Goal: Information Seeking & Learning: Learn about a topic

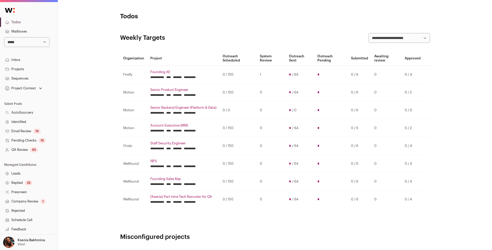
click at [15, 42] on select "**********" at bounding box center [26, 42] width 45 height 10
select select "*****"
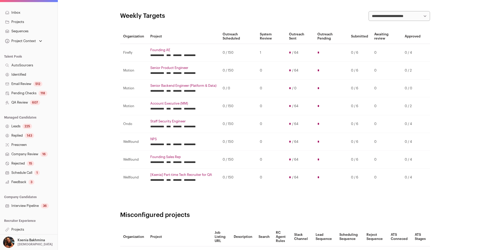
scroll to position [48, 0]
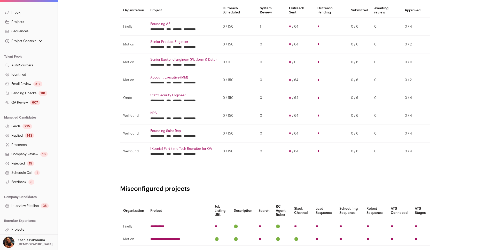
click at [16, 228] on link "Projects" at bounding box center [29, 229] width 58 height 9
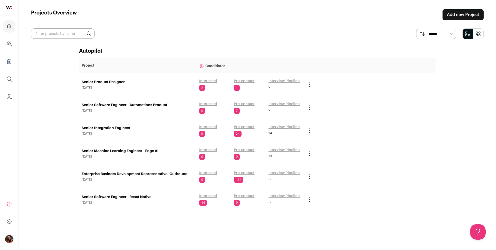
click at [143, 151] on link "Senior Machine Learning Engineer - Edge AI" at bounding box center [138, 151] width 112 height 5
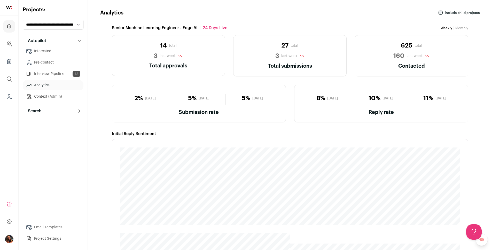
click at [70, 25] on select "**********" at bounding box center [53, 25] width 61 height 10
click at [69, 25] on select "**********" at bounding box center [53, 25] width 61 height 10
select select "*****"
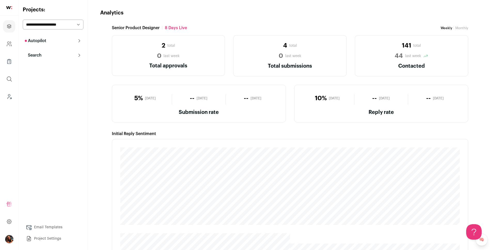
scroll to position [165, 0]
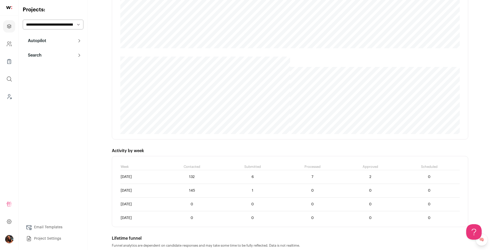
click at [75, 25] on select "**********" at bounding box center [53, 25] width 61 height 10
select select "*****"
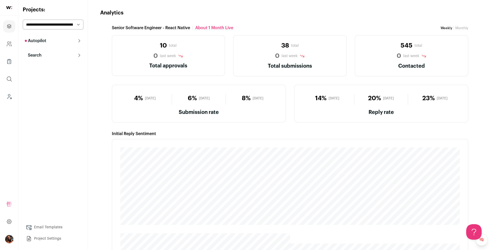
click at [464, 28] on link "Monthly" at bounding box center [462, 27] width 13 height 3
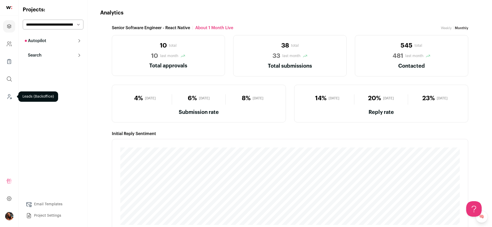
click at [9, 95] on icon "Leads (Backoffice)" at bounding box center [9, 97] width 6 height 6
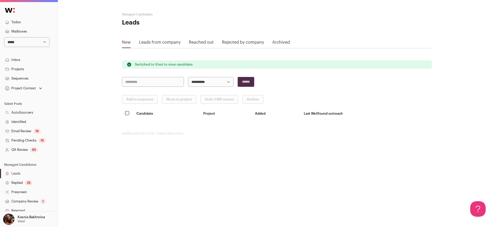
click at [28, 41] on select "**********" at bounding box center [26, 42] width 45 height 10
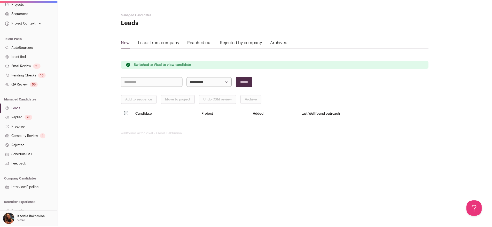
scroll to position [70, 0]
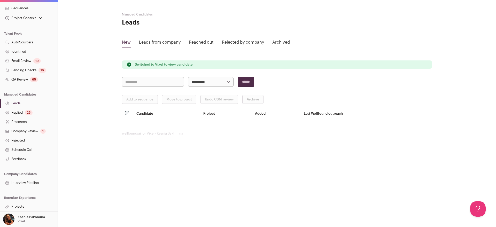
click at [27, 113] on div "25" at bounding box center [29, 112] width 8 height 5
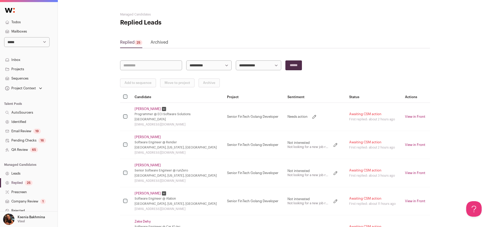
click at [147, 138] on link "[PERSON_NAME]" at bounding box center [148, 137] width 26 height 4
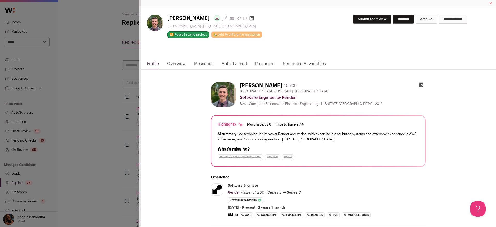
click at [109, 118] on div "**********" at bounding box center [248, 113] width 496 height 227
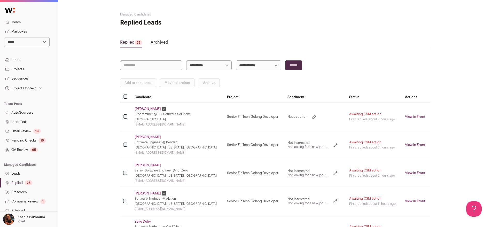
scroll to position [10, 0]
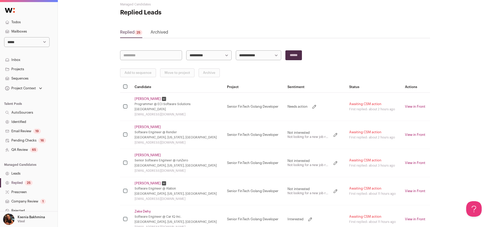
click at [148, 153] on td "[PERSON_NAME] Senior Software Engineer @ runZero [GEOGRAPHIC_DATA], [US_STATE],…" at bounding box center [178, 163] width 93 height 28
click at [147, 154] on link "[PERSON_NAME]" at bounding box center [148, 155] width 26 height 4
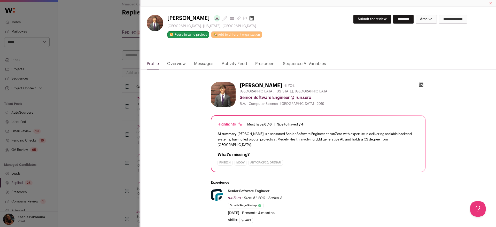
click at [73, 148] on div "**********" at bounding box center [248, 113] width 496 height 227
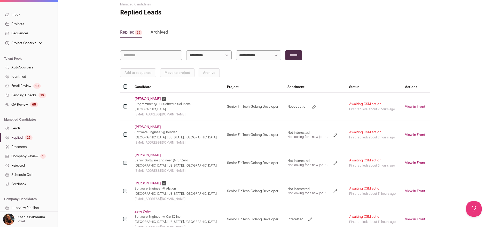
scroll to position [70, 0]
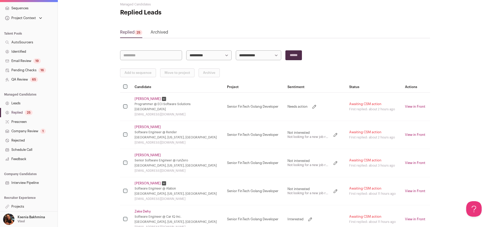
click at [24, 205] on link "Projects" at bounding box center [29, 206] width 58 height 9
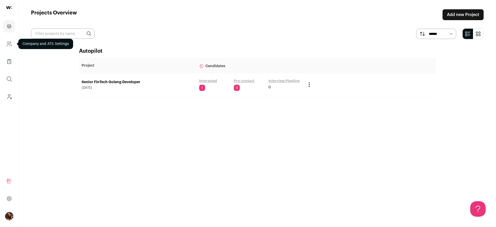
click at [10, 47] on icon "Company and ATS Settings" at bounding box center [9, 44] width 6 height 6
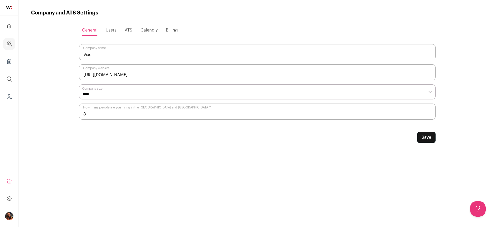
click at [125, 28] on span "ATS" at bounding box center [128, 30] width 7 height 4
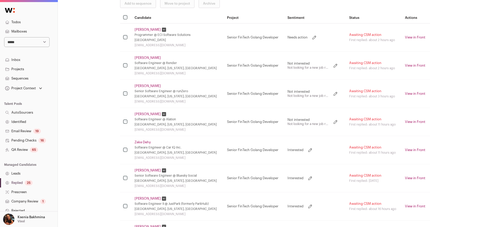
scroll to position [61, 0]
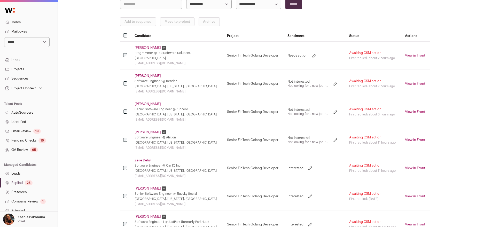
click at [144, 76] on link "[PERSON_NAME]" at bounding box center [148, 76] width 26 height 4
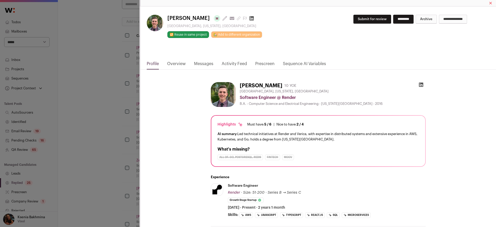
click at [201, 64] on link "Messages" at bounding box center [203, 65] width 19 height 9
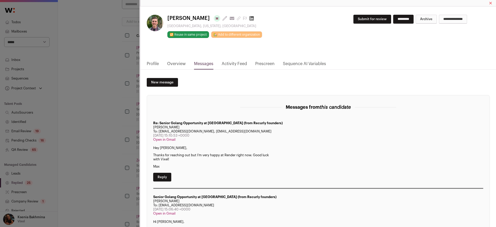
click at [112, 116] on div "**********" at bounding box center [248, 113] width 496 height 227
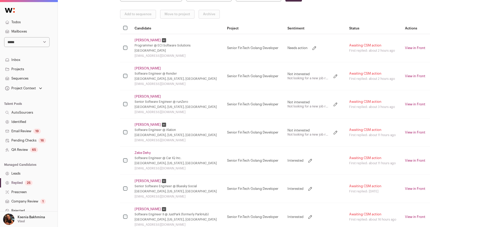
scroll to position [69, 0]
click at [140, 154] on link "Zeke Dehy" at bounding box center [143, 153] width 16 height 4
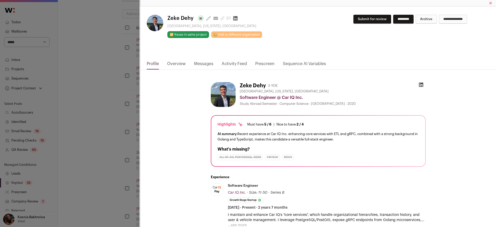
click at [201, 63] on link "Messages" at bounding box center [203, 65] width 19 height 9
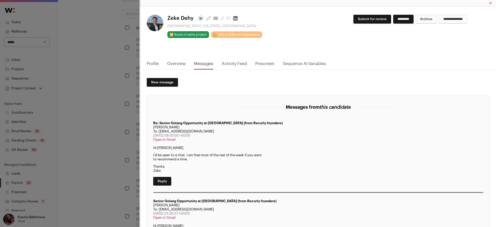
click at [101, 123] on div "**********" at bounding box center [248, 113] width 496 height 227
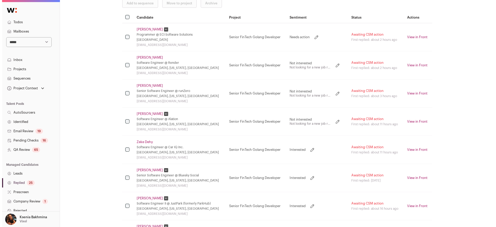
scroll to position [89, 0]
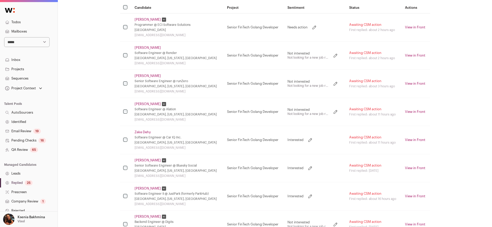
click at [146, 159] on link "[PERSON_NAME]" at bounding box center [148, 160] width 26 height 4
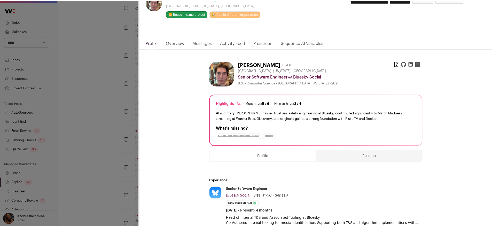
scroll to position [44, 0]
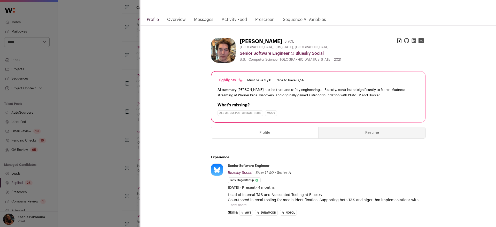
click at [107, 130] on div "[PERSON_NAME] Last update: [DATE] View most recent conversation in Front [GEOGR…" at bounding box center [248, 113] width 496 height 227
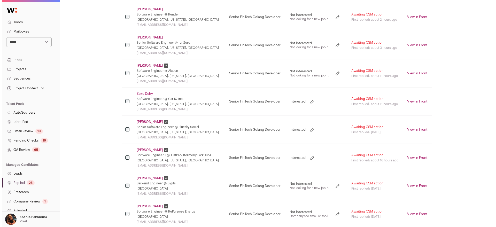
scroll to position [129, 0]
click at [141, 150] on link "[PERSON_NAME]" at bounding box center [148, 149] width 26 height 4
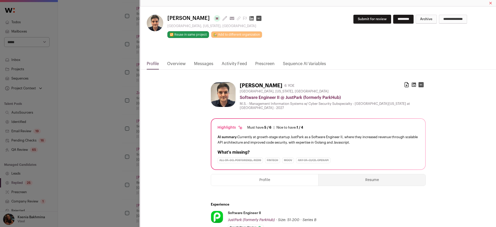
click at [207, 64] on link "Messages" at bounding box center [203, 65] width 19 height 9
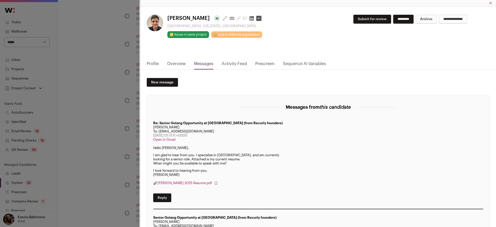
drag, startPoint x: 197, startPoint y: 18, endPoint x: 166, endPoint y: 18, distance: 31.0
click at [166, 18] on div "[PERSON_NAME] Last update: [DATE] View most recent conversation in Front [GEOGR…" at bounding box center [233, 26] width 172 height 23
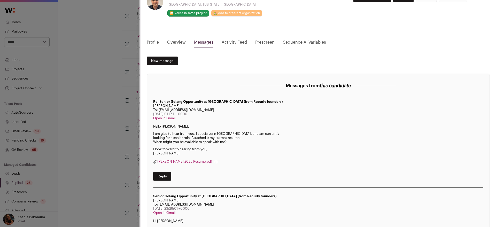
scroll to position [44, 0]
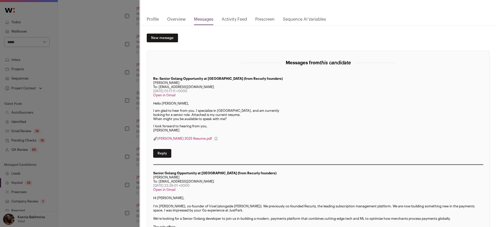
copy span "[PERSON_NAME]"
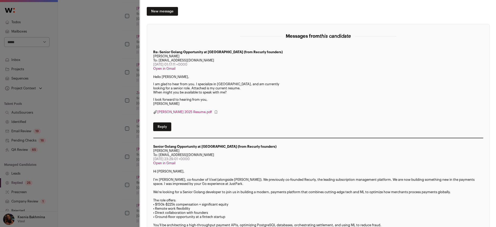
scroll to position [0, 0]
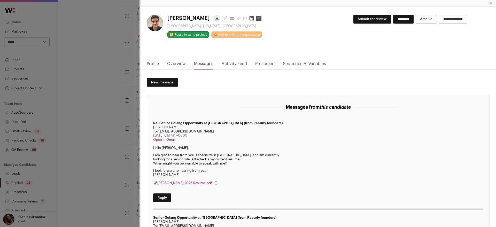
click at [153, 64] on link "Profile" at bounding box center [153, 65] width 12 height 9
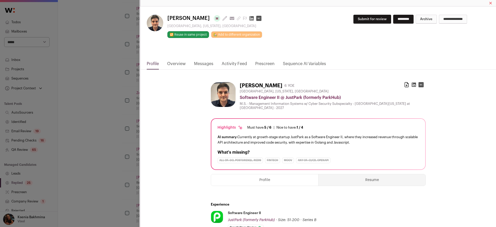
click at [359, 176] on button "Resume" at bounding box center [372, 179] width 107 height 11
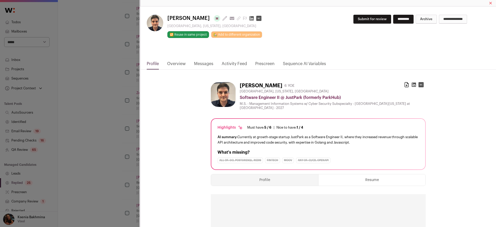
click at [412, 84] on icon "Close modal via background" at bounding box center [413, 84] width 5 height 5
click at [419, 83] on rect "Close modal via background" at bounding box center [421, 84] width 5 height 5
click at [117, 104] on div "[PERSON_NAME] Last update: [DATE] View most recent conversation in Front [GEOGR…" at bounding box center [248, 113] width 496 height 227
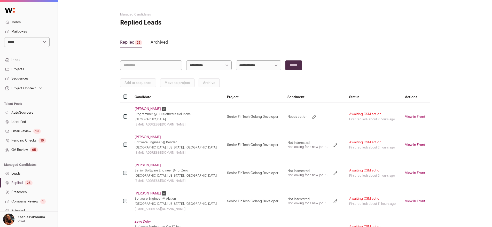
click at [240, 61] on select "**********" at bounding box center [258, 65] width 45 height 10
select select "**********"
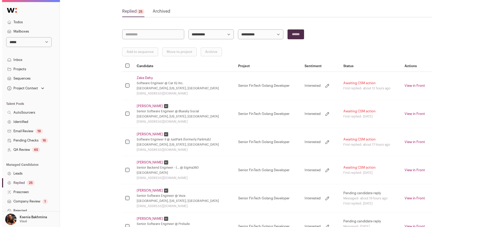
scroll to position [54, 0]
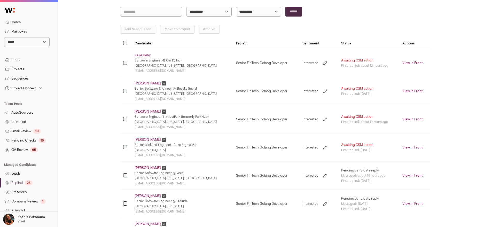
click at [142, 86] on td "[PERSON_NAME] Senior Software Engineer @ Bluesky Social [GEOGRAPHIC_DATA], [US_…" at bounding box center [183, 91] width 102 height 28
click at [148, 138] on link "[PERSON_NAME]​" at bounding box center [148, 140] width 26 height 4
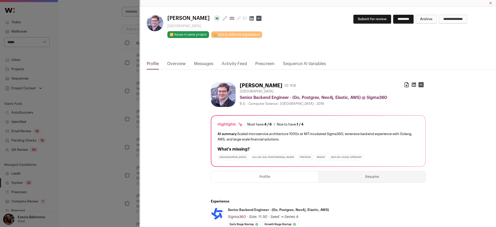
click at [198, 64] on link "Messages" at bounding box center [203, 65] width 19 height 9
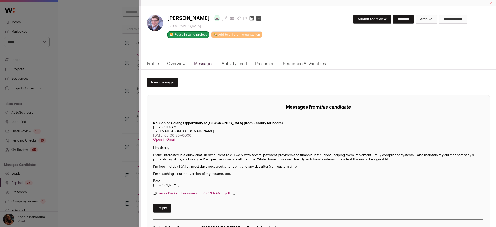
click at [156, 66] on link "Profile" at bounding box center [153, 65] width 12 height 9
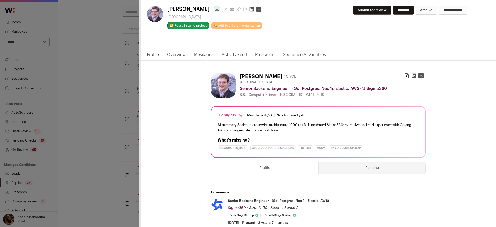
scroll to position [0, 0]
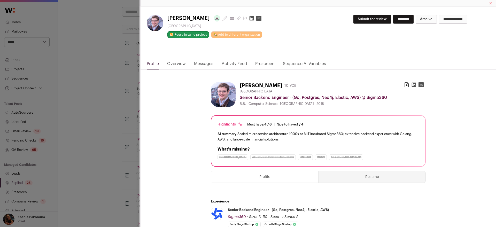
click at [350, 175] on button "Resume" at bounding box center [372, 176] width 107 height 11
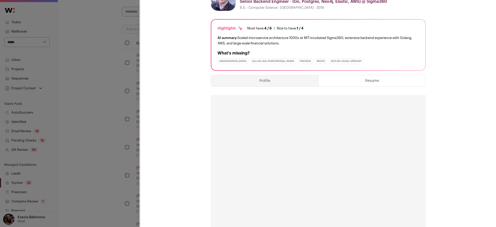
scroll to position [48, 0]
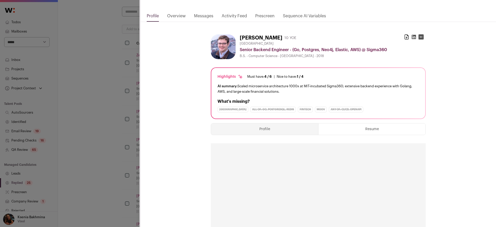
drag, startPoint x: 297, startPoint y: 37, endPoint x: 239, endPoint y: 37, distance: 57.6
click at [240, 37] on h1 "[PERSON_NAME]​" at bounding box center [261, 37] width 43 height 7
copy h1 "[PERSON_NAME]"
click at [412, 37] on icon "Close modal via background" at bounding box center [414, 37] width 4 height 4
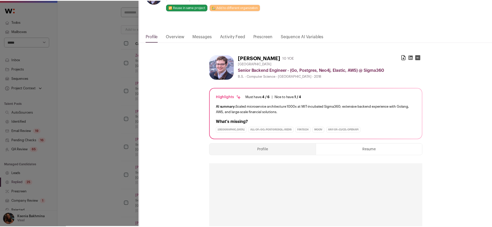
scroll to position [0, 0]
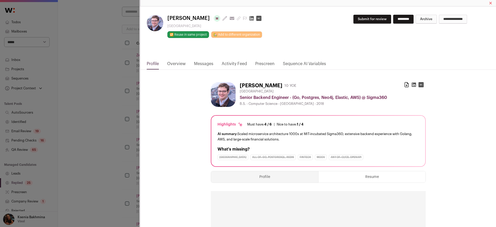
click at [241, 20] on icon "Close modal via background" at bounding box center [239, 18] width 4 height 4
click at [100, 153] on div "[PERSON_NAME]​ Last update: [DATE] View most recent conversation in Front [GEOG…" at bounding box center [248, 113] width 496 height 227
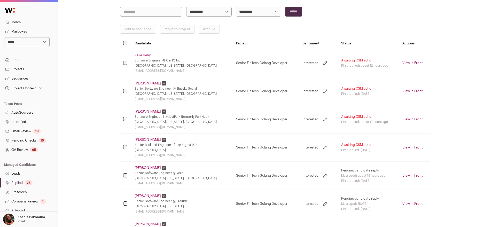
click at [143, 110] on link "[PERSON_NAME]" at bounding box center [148, 112] width 26 height 4
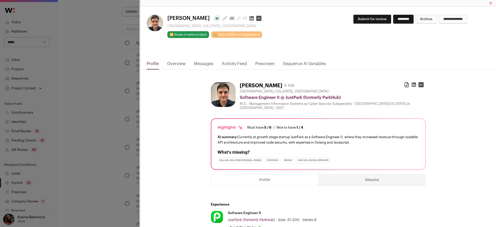
click at [237, 18] on icon "Close modal via background" at bounding box center [239, 18] width 4 height 4
click at [254, 226] on li "Growth Stage Startup" at bounding box center [246, 228] width 36 height 6
click at [116, 101] on div "[PERSON_NAME] Last update: [DATE] View most recent conversation in Front [GEOGR…" at bounding box center [248, 113] width 496 height 227
